Goal: Task Accomplishment & Management: Manage account settings

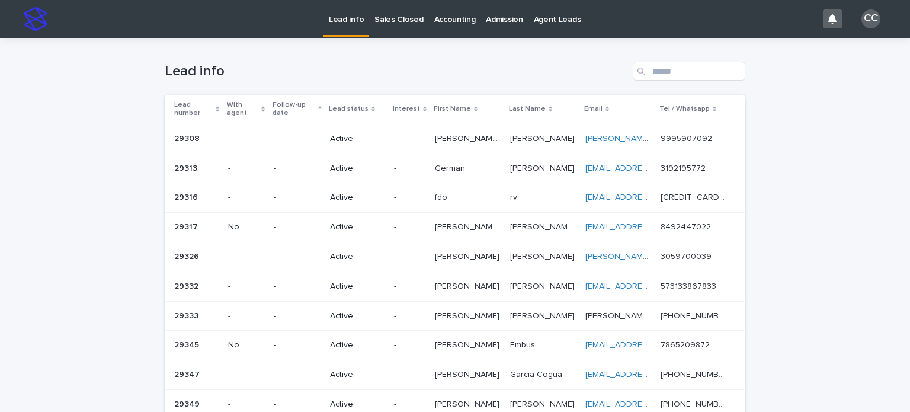
scroll to position [414, 0]
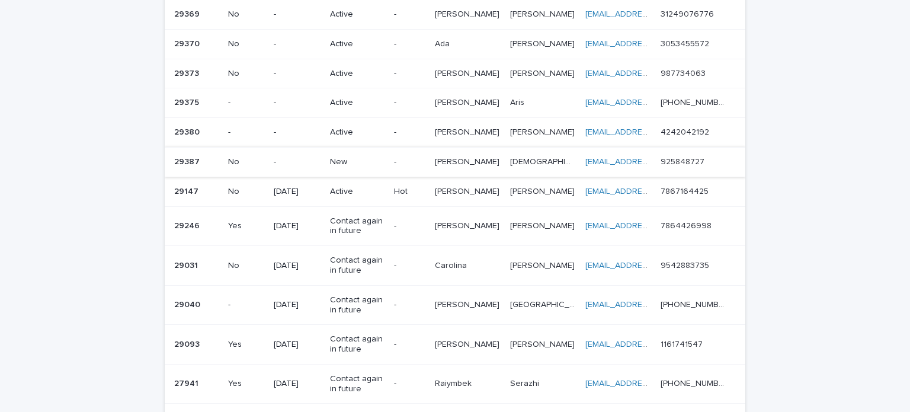
scroll to position [533, 0]
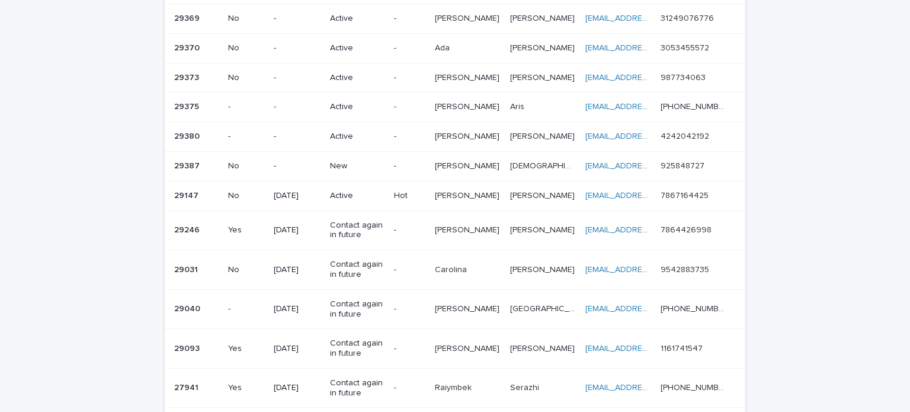
click at [358, 165] on p "New" at bounding box center [357, 166] width 54 height 10
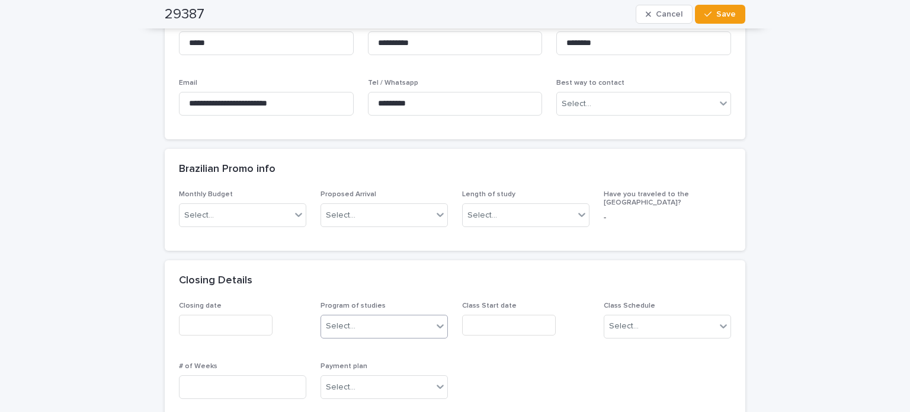
scroll to position [355, 0]
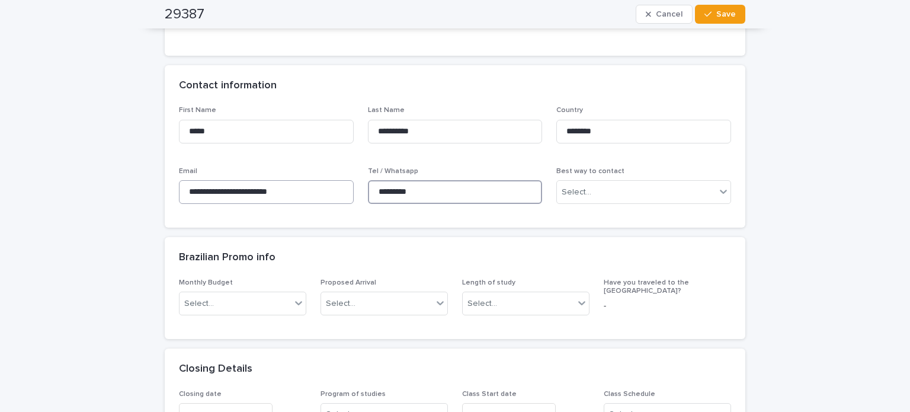
drag, startPoint x: 449, startPoint y: 189, endPoint x: 291, endPoint y: 188, distance: 158.1
click at [291, 188] on div "**********" at bounding box center [455, 159] width 552 height 107
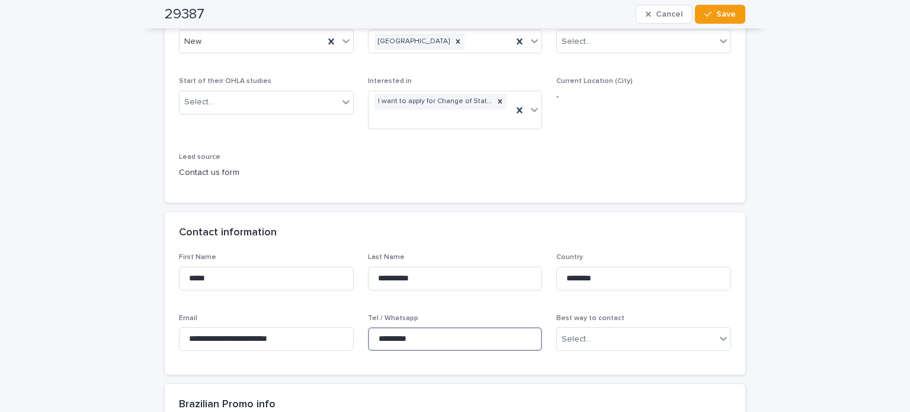
scroll to position [118, 0]
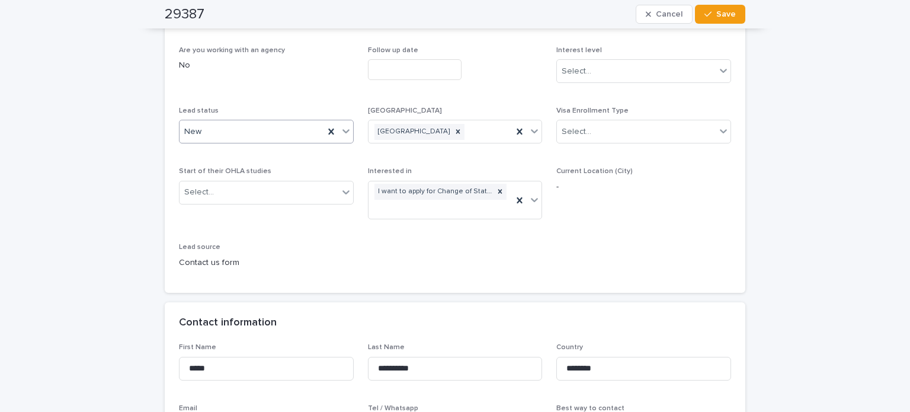
click at [219, 137] on div "New" at bounding box center [251, 132] width 144 height 20
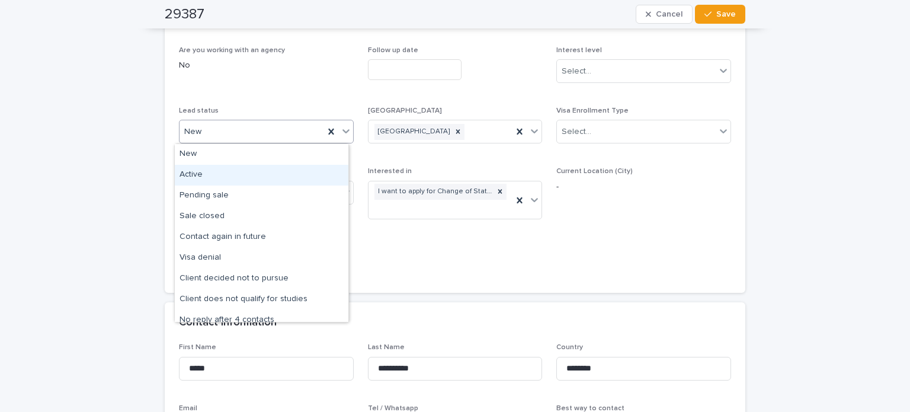
click at [210, 170] on div "Active" at bounding box center [261, 175] width 173 height 21
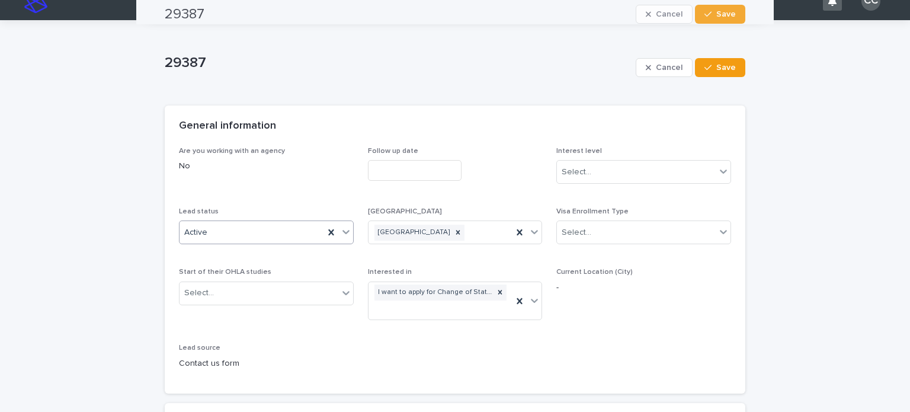
scroll to position [0, 0]
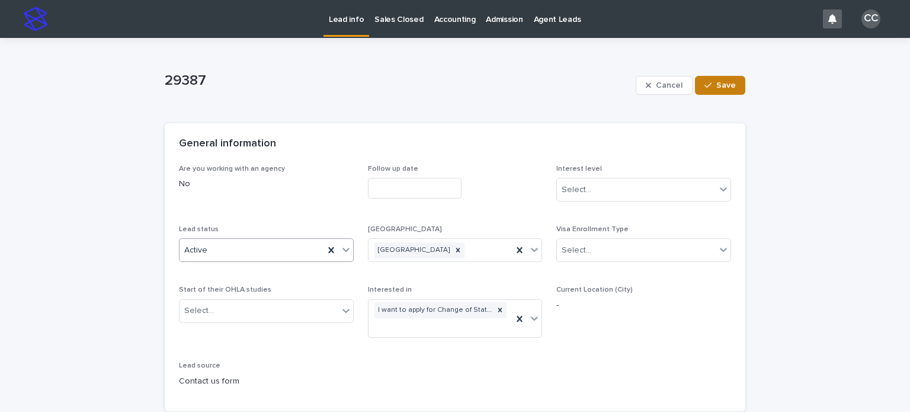
click at [705, 89] on icon "button" at bounding box center [707, 85] width 7 height 8
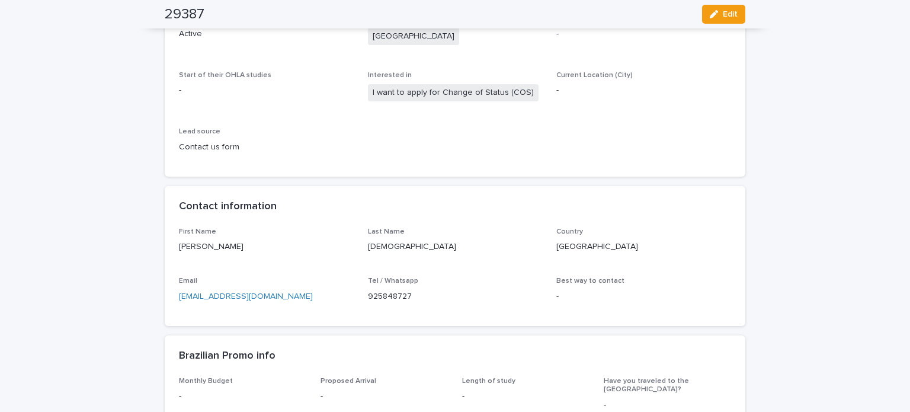
scroll to position [296, 0]
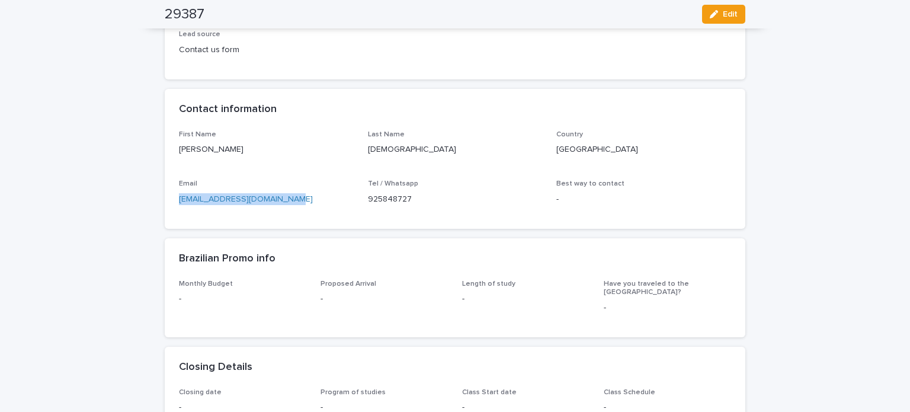
drag, startPoint x: 268, startPoint y: 198, endPoint x: 167, endPoint y: 198, distance: 100.7
click at [167, 198] on div "First Name [PERSON_NAME] Last Name [PERSON_NAME] Country [GEOGRAPHIC_DATA] Emai…" at bounding box center [455, 179] width 580 height 98
copy link "[EMAIL_ADDRESS][DOMAIN_NAME]"
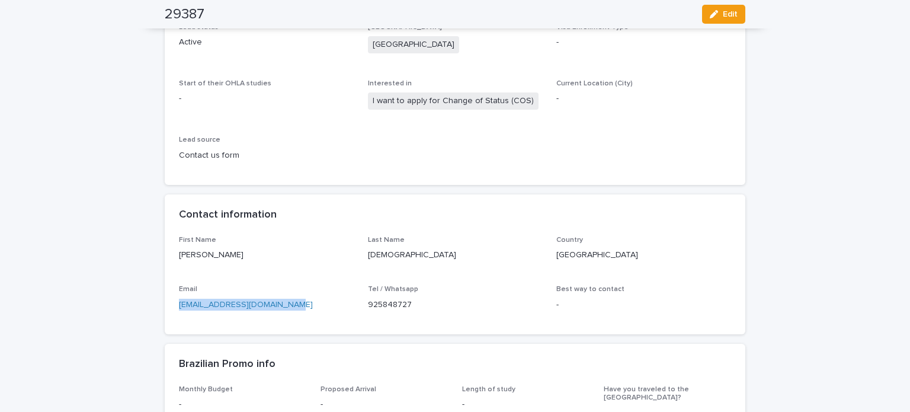
scroll to position [118, 0]
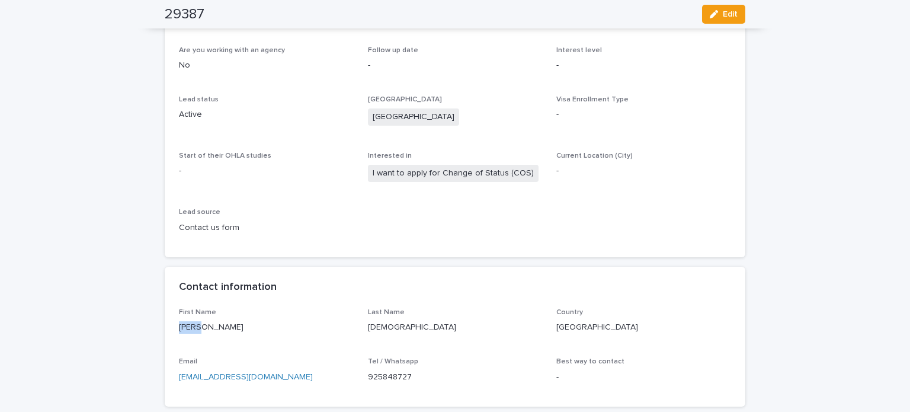
drag, startPoint x: 202, startPoint y: 324, endPoint x: 168, endPoint y: 324, distance: 33.8
click at [168, 324] on div "First Name [PERSON_NAME] Last Name [PERSON_NAME] Country [GEOGRAPHIC_DATA] Emai…" at bounding box center [455, 357] width 580 height 98
copy p "[PERSON_NAME]"
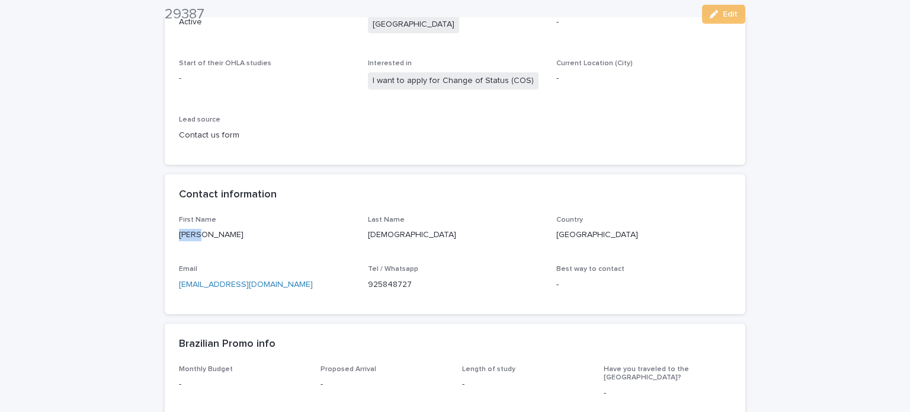
scroll to position [237, 0]
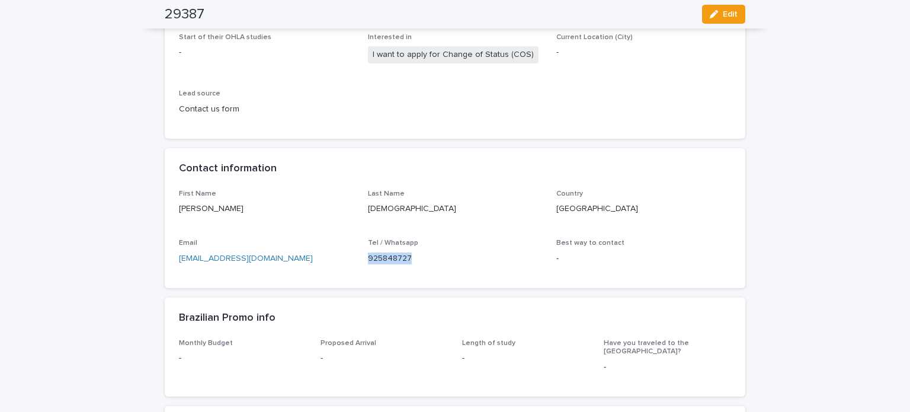
drag, startPoint x: 371, startPoint y: 258, endPoint x: 362, endPoint y: 258, distance: 8.9
click at [362, 258] on div "First Name [PERSON_NAME] Last Name [PERSON_NAME] Country [GEOGRAPHIC_DATA] Emai…" at bounding box center [455, 231] width 552 height 84
copy p "925848727"
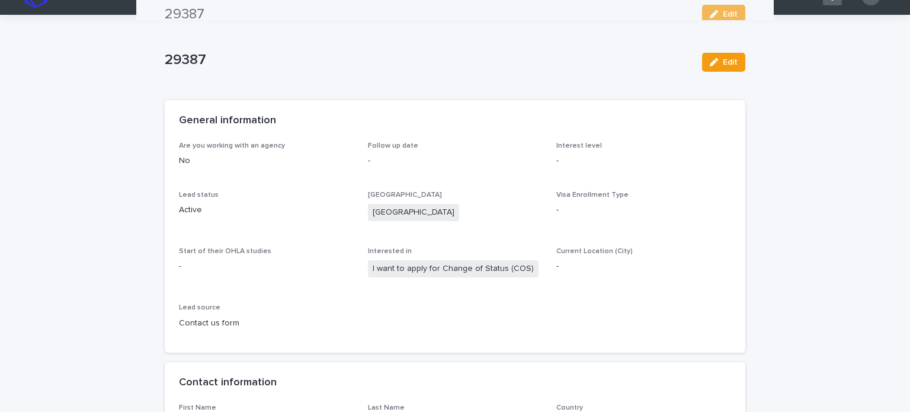
scroll to position [0, 0]
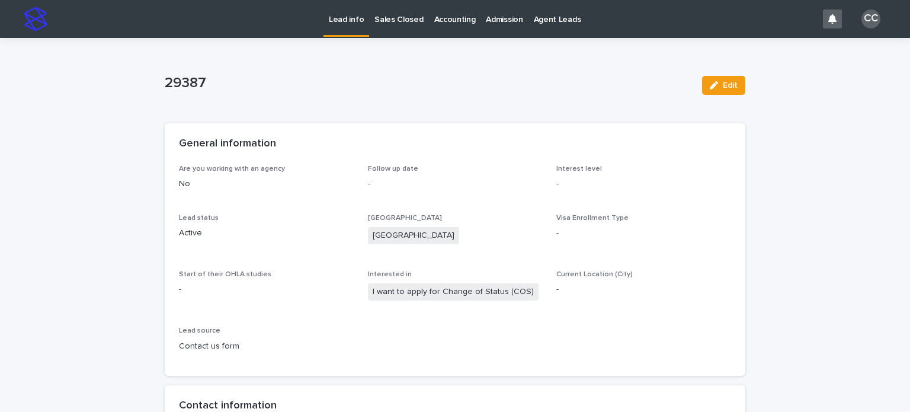
click at [344, 18] on p "Lead info" at bounding box center [346, 12] width 35 height 25
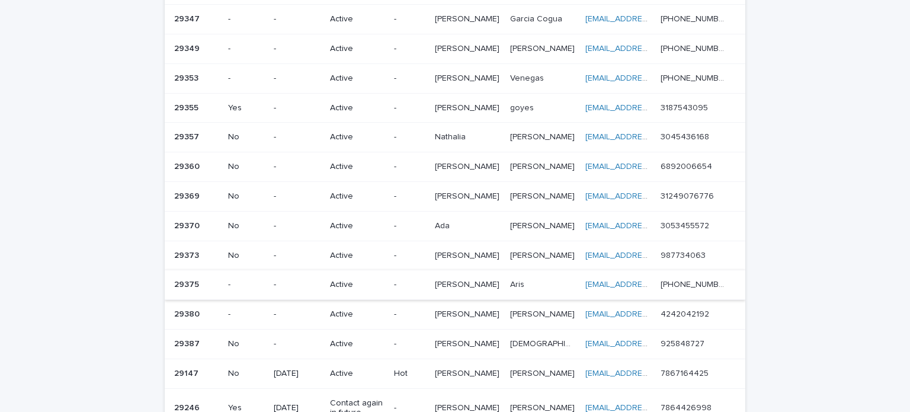
scroll to position [414, 0]
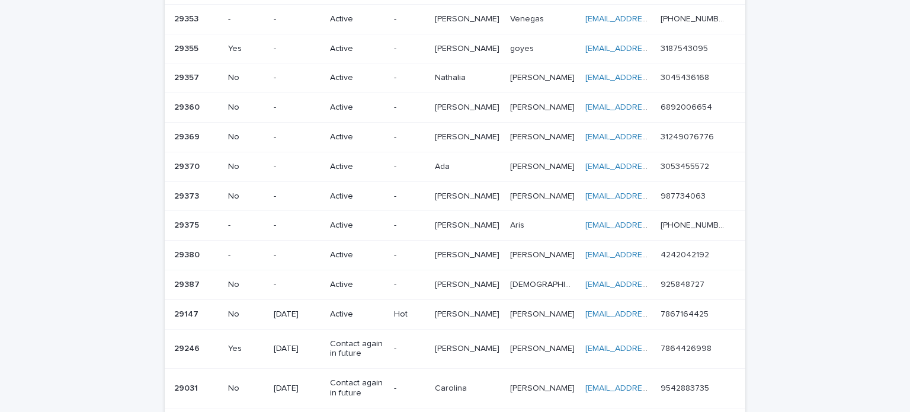
click at [462, 189] on p "[PERSON_NAME]" at bounding box center [468, 195] width 67 height 12
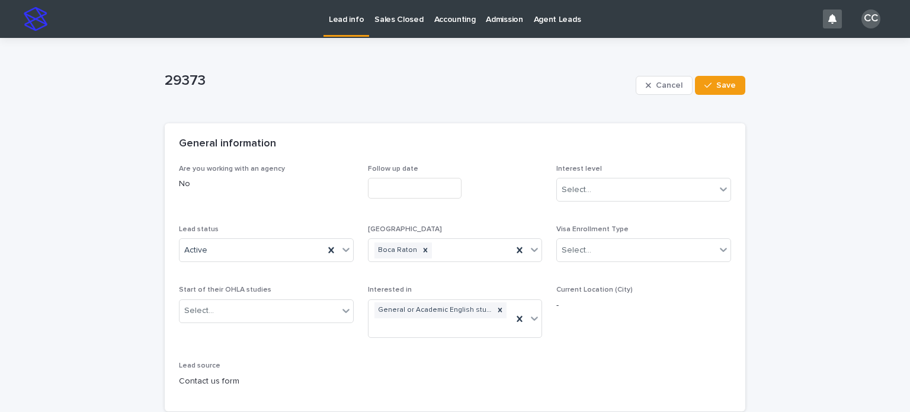
click at [352, 19] on p "Lead info" at bounding box center [346, 12] width 35 height 25
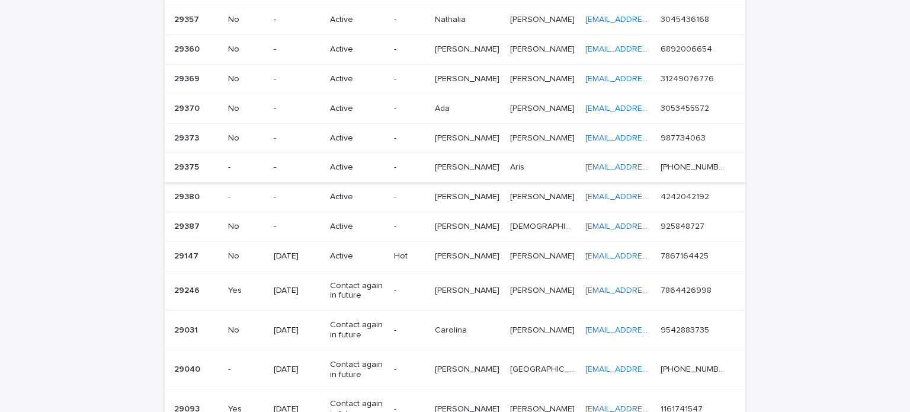
scroll to position [474, 0]
click at [374, 229] on div "Active" at bounding box center [357, 226] width 54 height 20
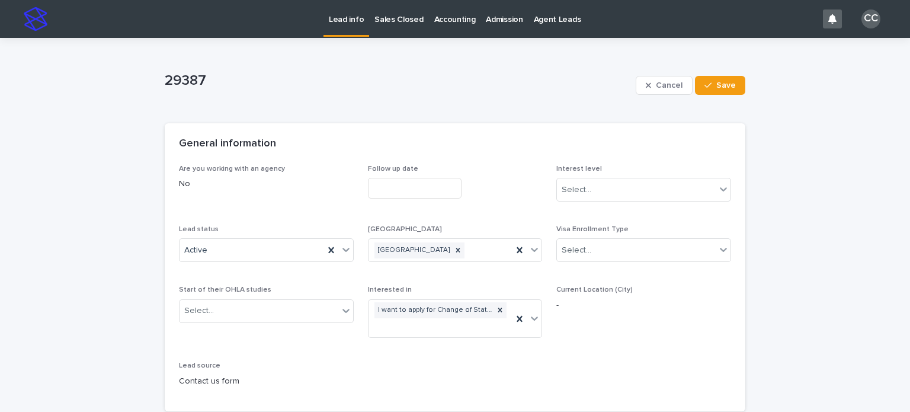
click at [349, 18] on p "Lead info" at bounding box center [346, 12] width 35 height 25
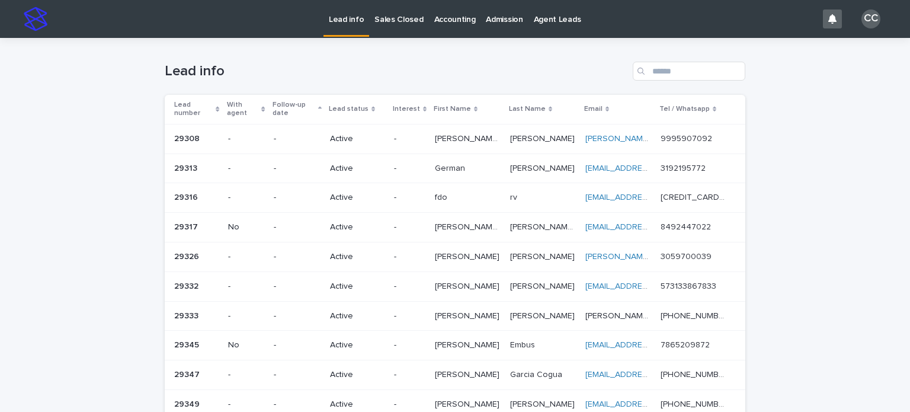
click at [346, 28] on link "Lead info" at bounding box center [346, 17] width 46 height 35
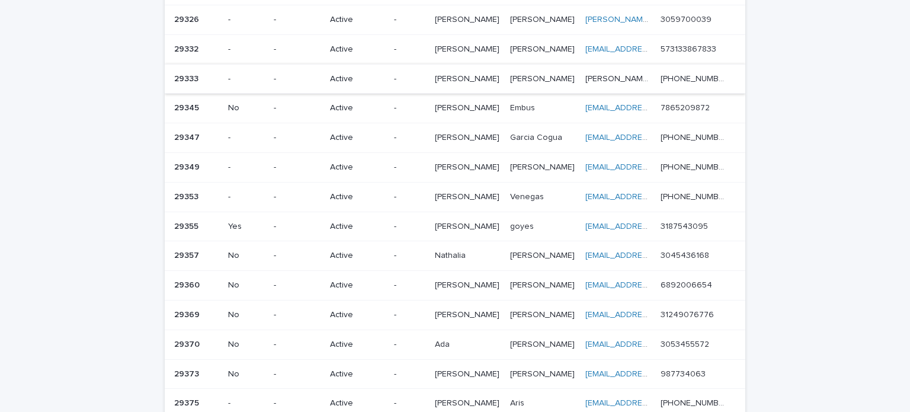
scroll to position [414, 0]
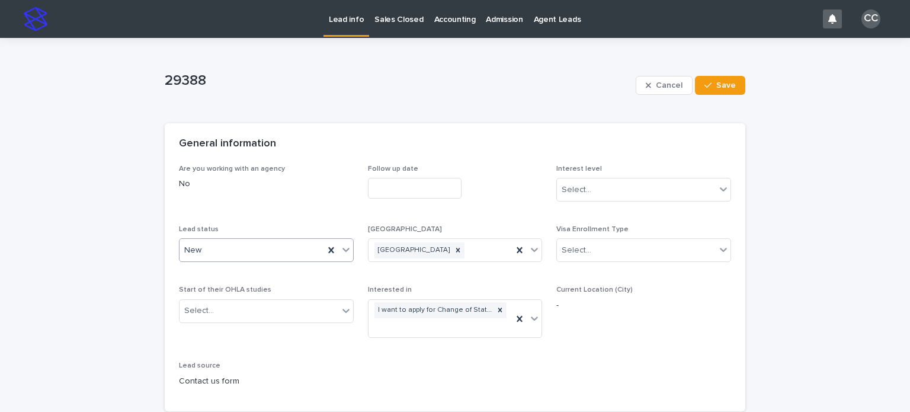
click at [212, 246] on div "New" at bounding box center [251, 250] width 144 height 20
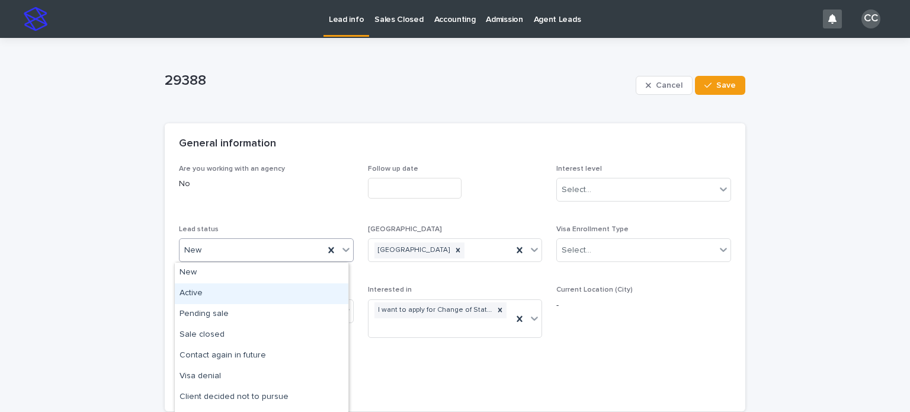
click at [199, 293] on div "Active" at bounding box center [261, 293] width 173 height 21
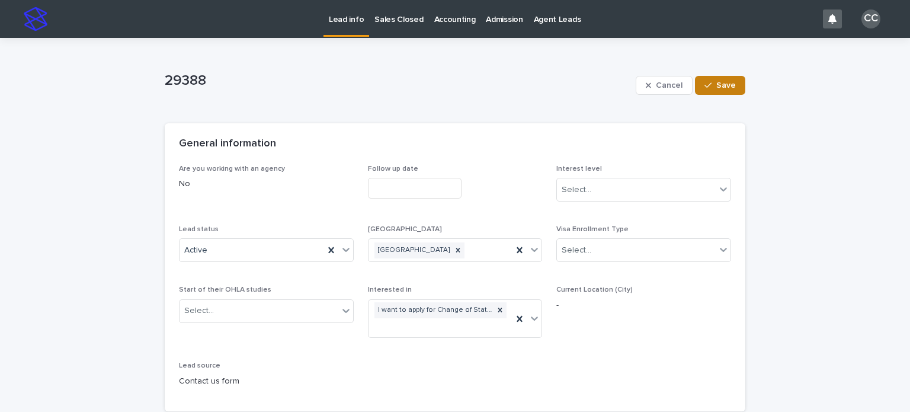
click at [712, 90] on button "Save" at bounding box center [720, 85] width 50 height 19
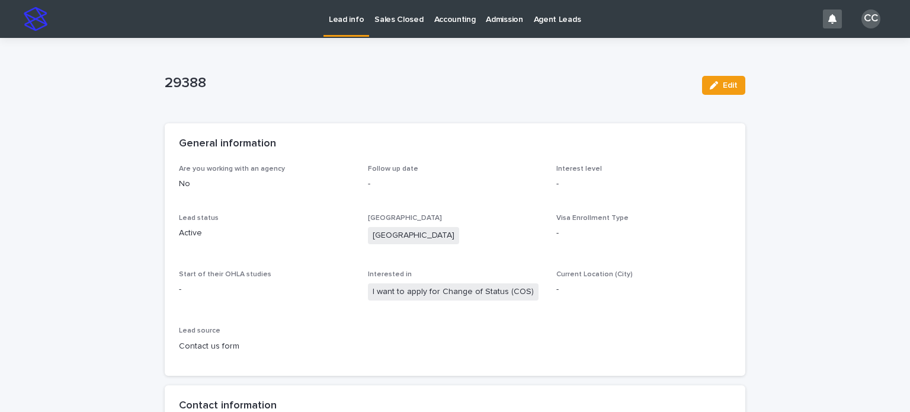
click at [345, 18] on p "Lead info" at bounding box center [346, 12] width 35 height 25
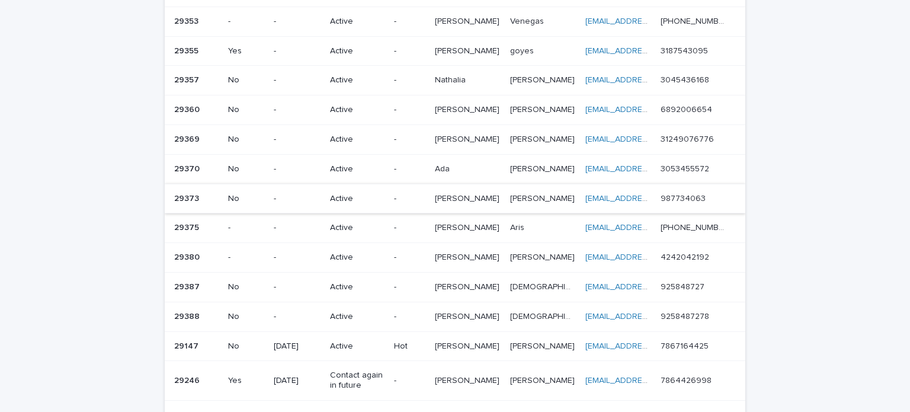
scroll to position [354, 0]
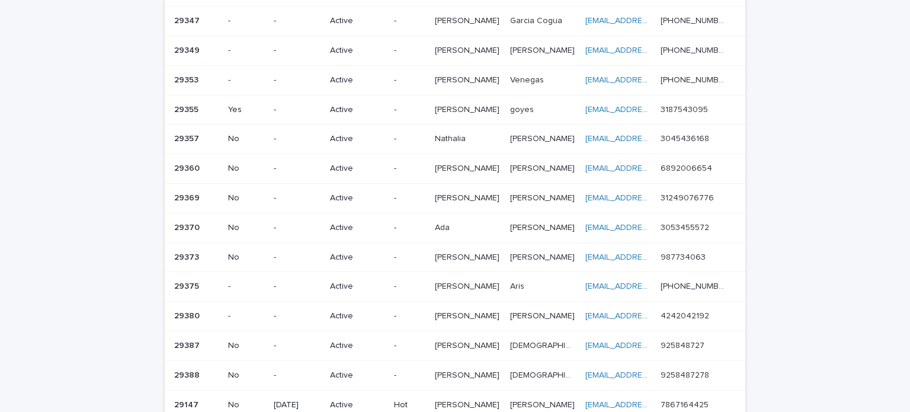
click at [452, 161] on p "[PERSON_NAME]" at bounding box center [468, 167] width 67 height 12
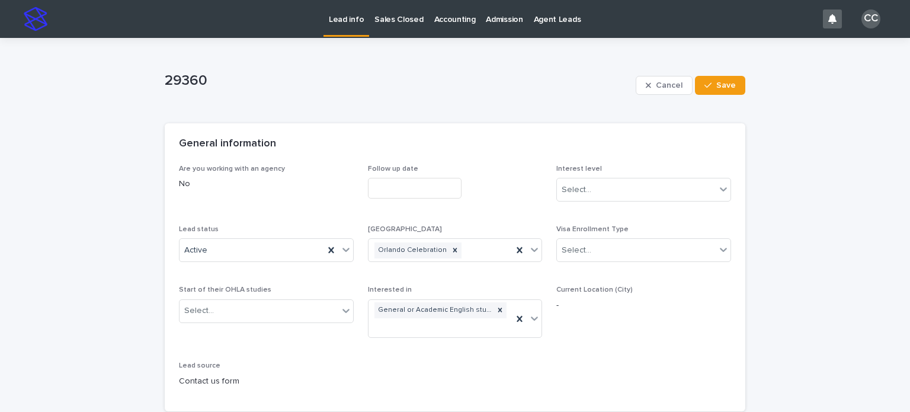
click at [348, 21] on p "Lead info" at bounding box center [346, 12] width 35 height 25
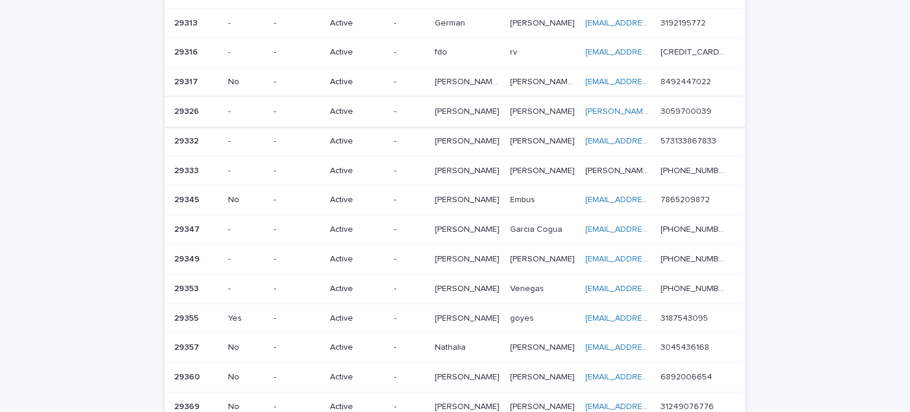
scroll to position [118, 0]
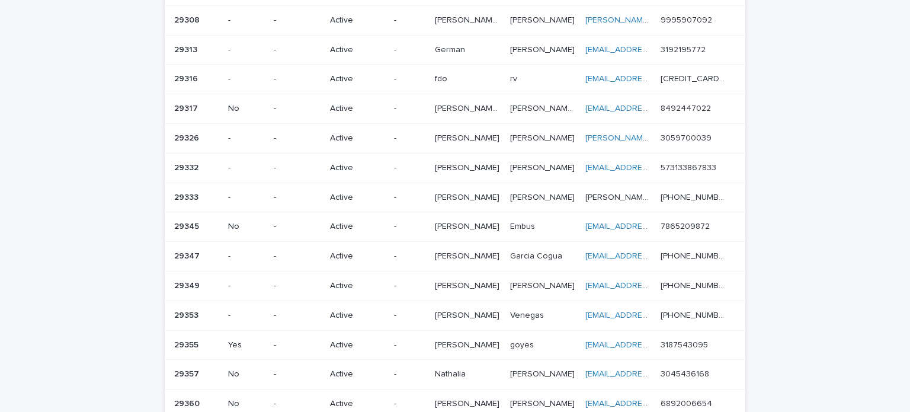
click at [366, 78] on p "Active" at bounding box center [357, 79] width 54 height 10
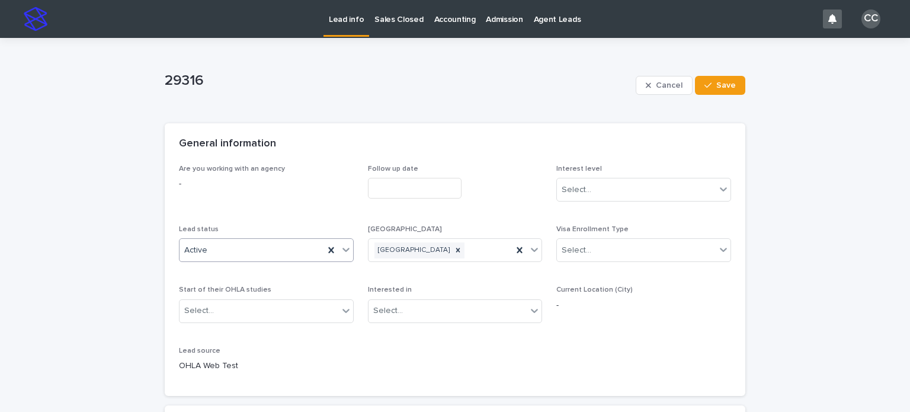
scroll to position [59, 0]
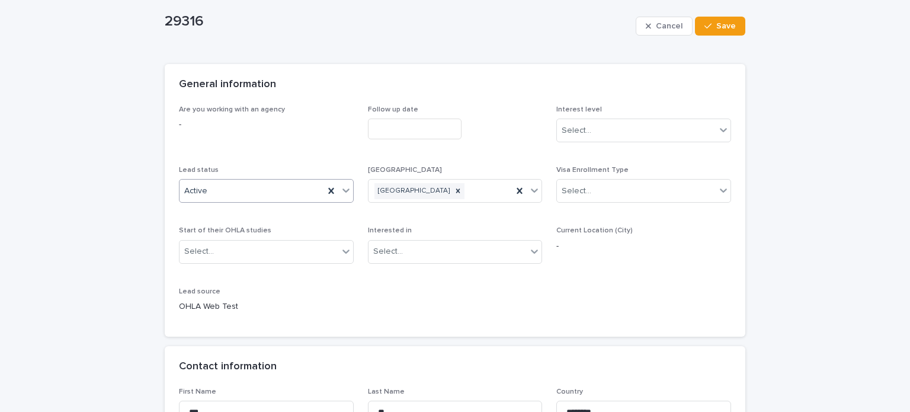
click at [247, 194] on div "Active" at bounding box center [251, 191] width 144 height 20
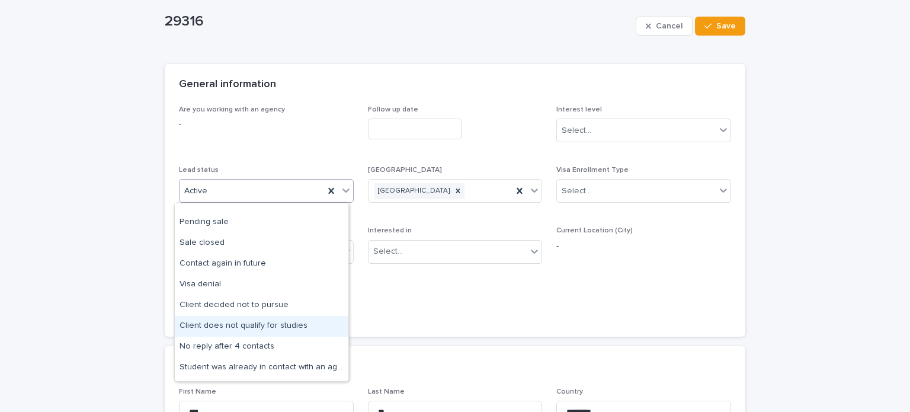
scroll to position [0, 0]
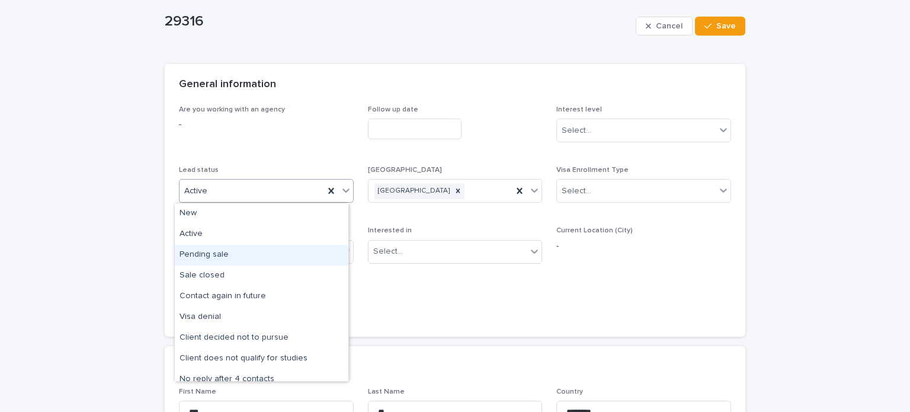
click at [257, 142] on span "Are you working with an agency -" at bounding box center [266, 128] width 175 height 46
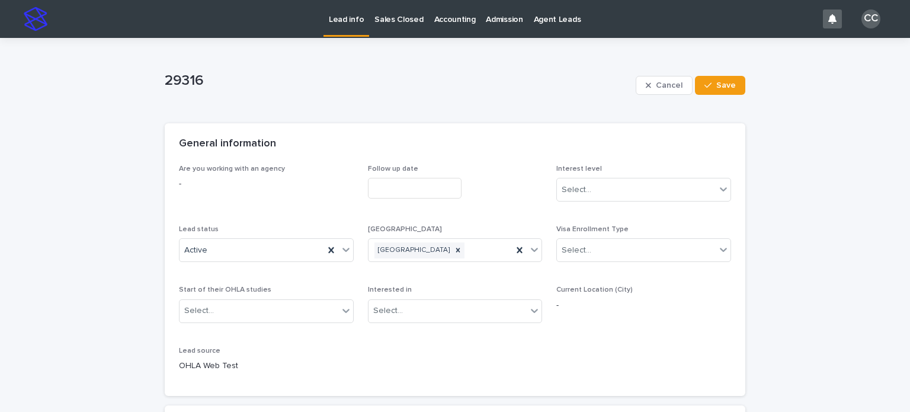
click at [342, 27] on link "Lead info" at bounding box center [346, 17] width 46 height 35
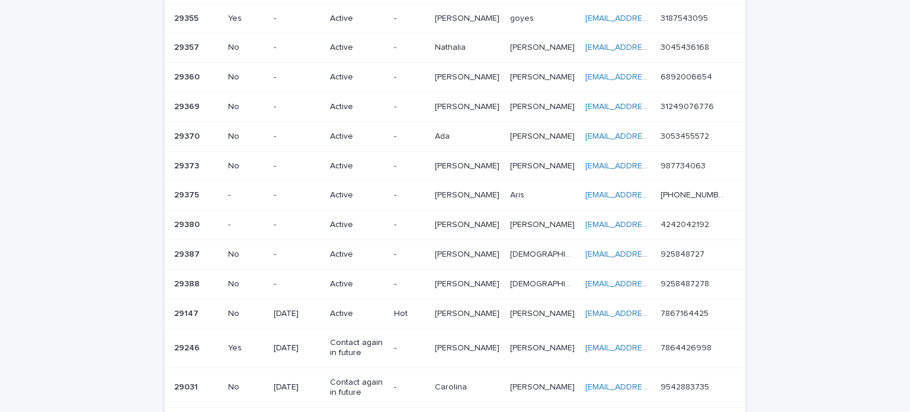
scroll to position [533, 0]
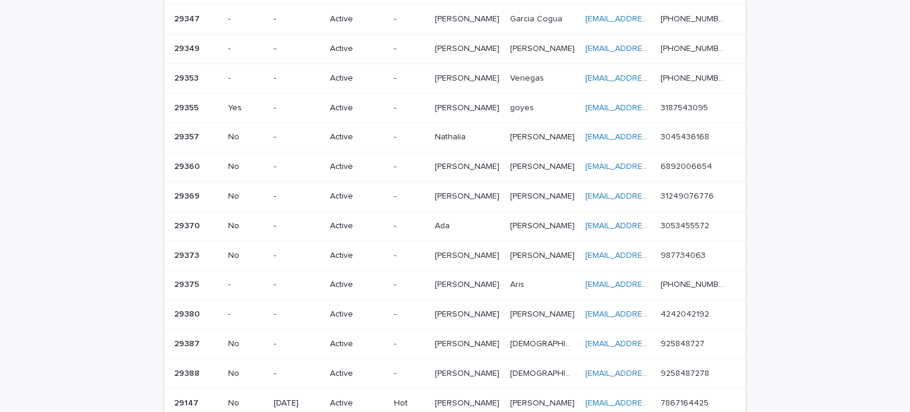
scroll to position [59, 0]
